Goal: Navigation & Orientation: Find specific page/section

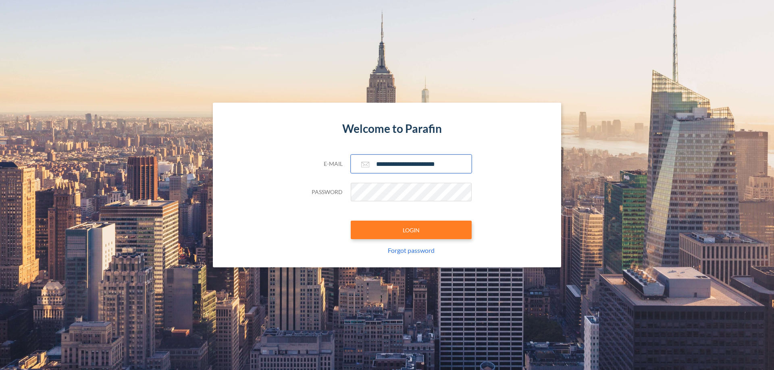
type input "**********"
click at [411, 230] on button "LOGIN" at bounding box center [411, 230] width 121 height 19
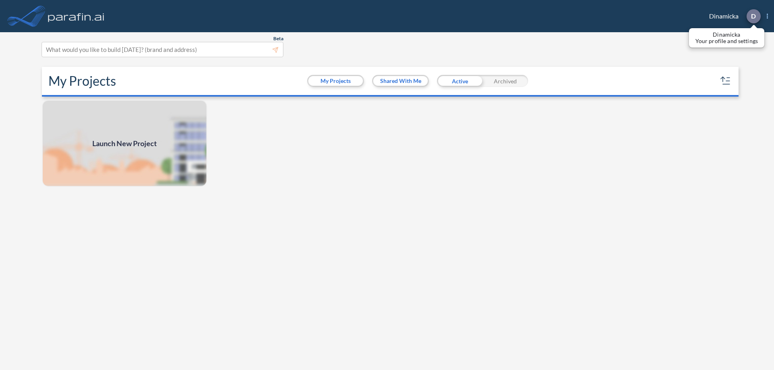
click at [753, 16] on p "D" at bounding box center [753, 15] width 5 height 7
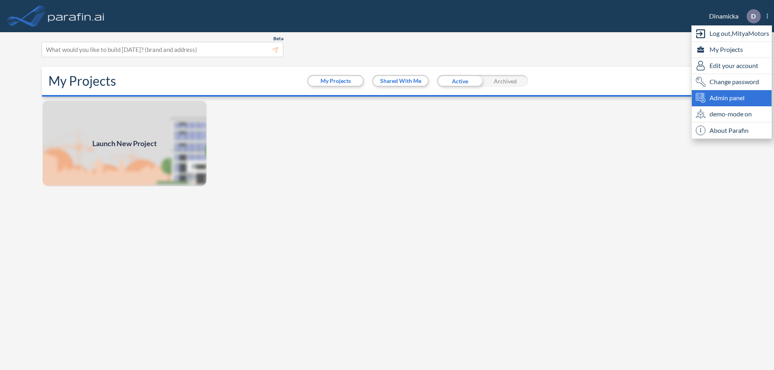
click at [731, 98] on span "Admin panel" at bounding box center [726, 98] width 35 height 10
